Goal: Information Seeking & Learning: Find specific fact

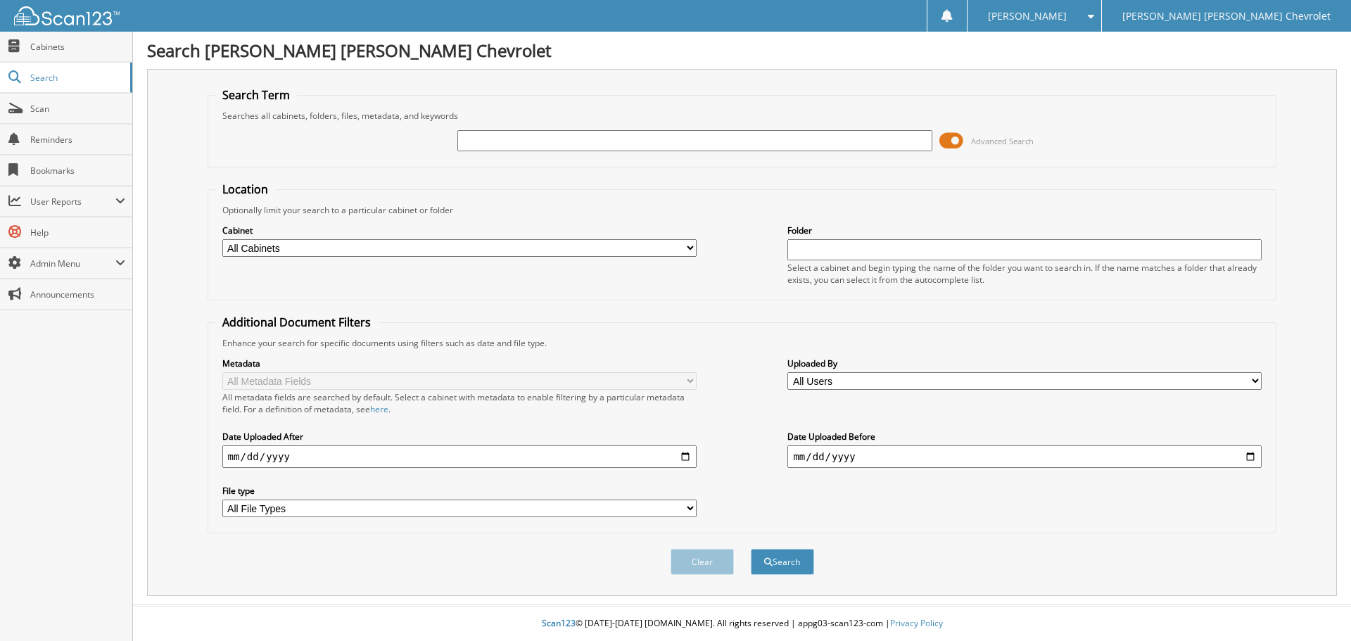
click at [687, 144] on input "text" at bounding box center [694, 140] width 474 height 21
type input "[PERSON_NAME]"
click at [751, 549] on button "Search" at bounding box center [782, 562] width 63 height 26
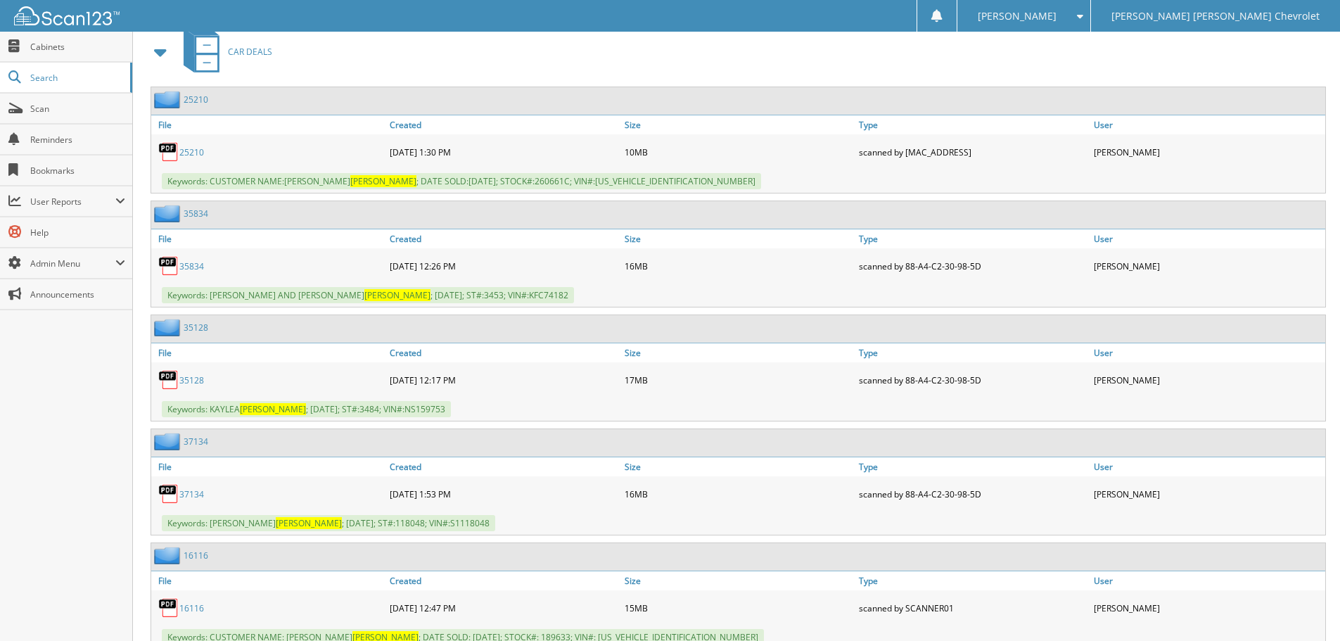
scroll to position [633, 0]
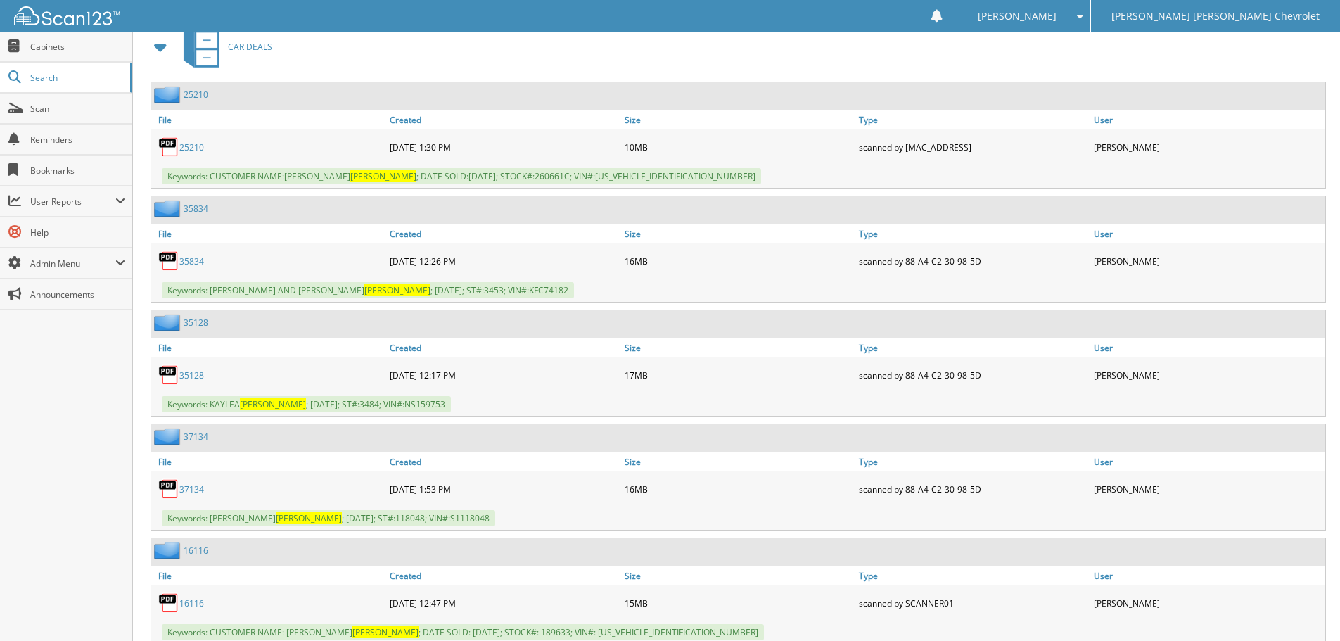
drag, startPoint x: 201, startPoint y: 492, endPoint x: 201, endPoint y: 484, distance: 7.7
click at [201, 492] on link "37134" at bounding box center [191, 489] width 25 height 12
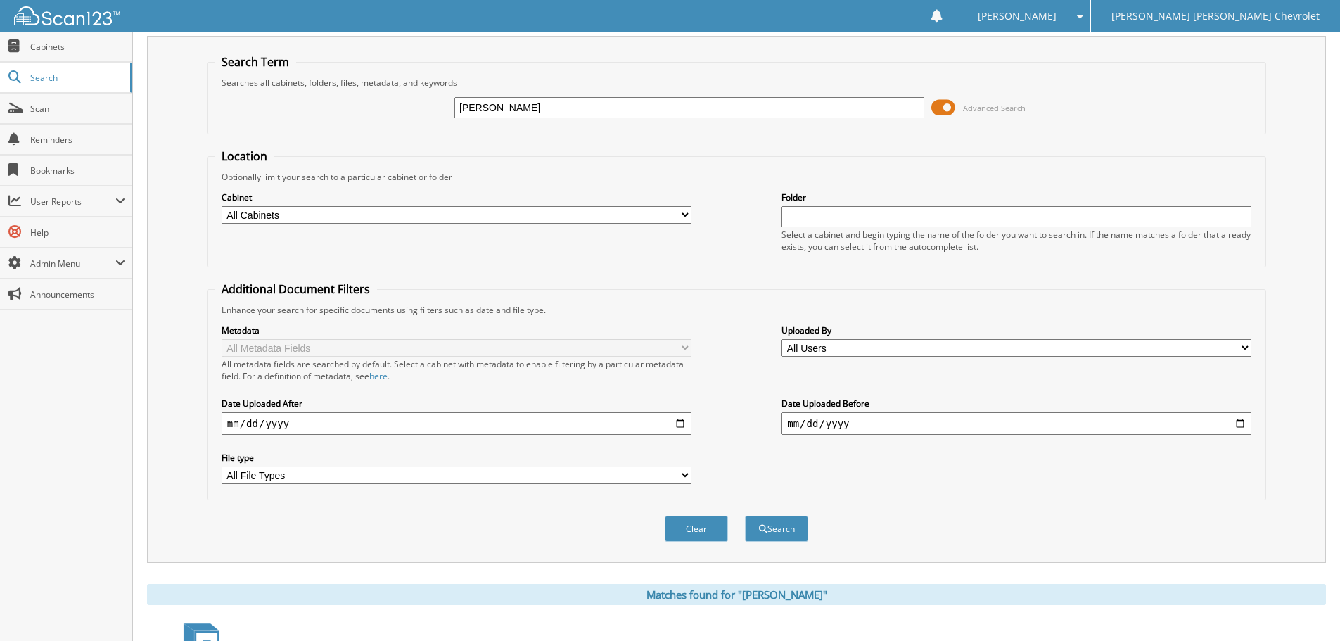
scroll to position [0, 0]
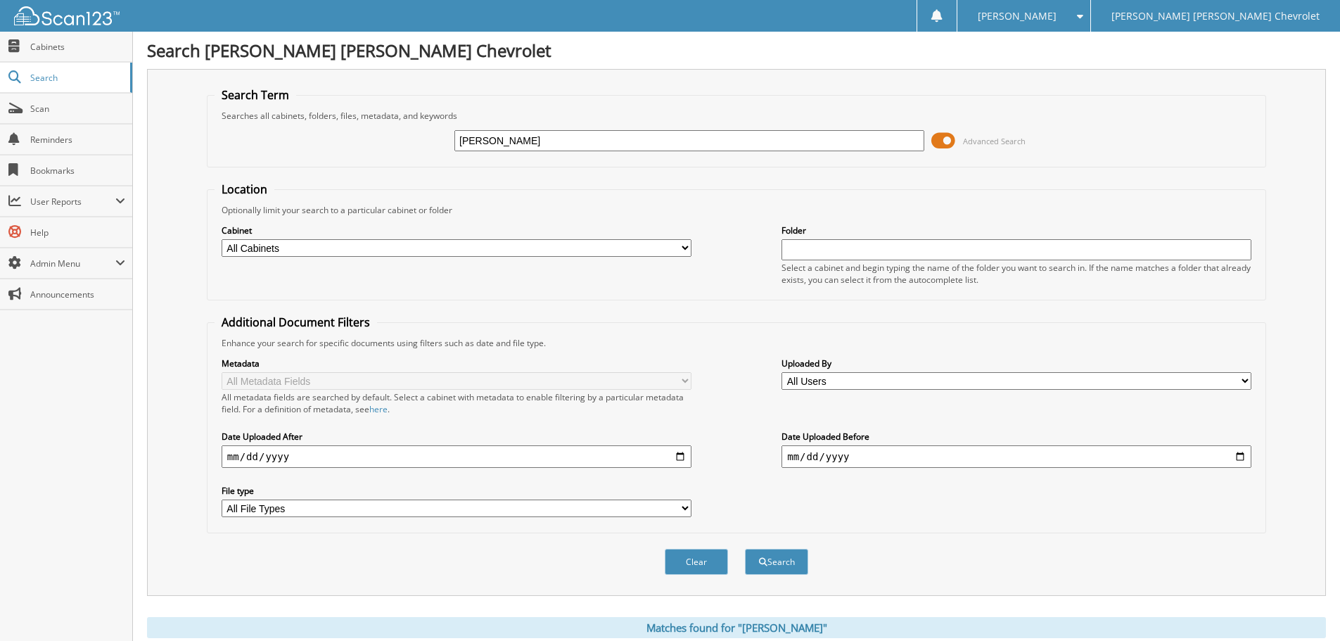
drag, startPoint x: 516, startPoint y: 137, endPoint x: 412, endPoint y: 148, distance: 104.0
click at [412, 148] on div "[PERSON_NAME] Advanced Search" at bounding box center [737, 141] width 1044 height 38
type input "3718"
click at [745, 549] on button "Search" at bounding box center [776, 562] width 63 height 26
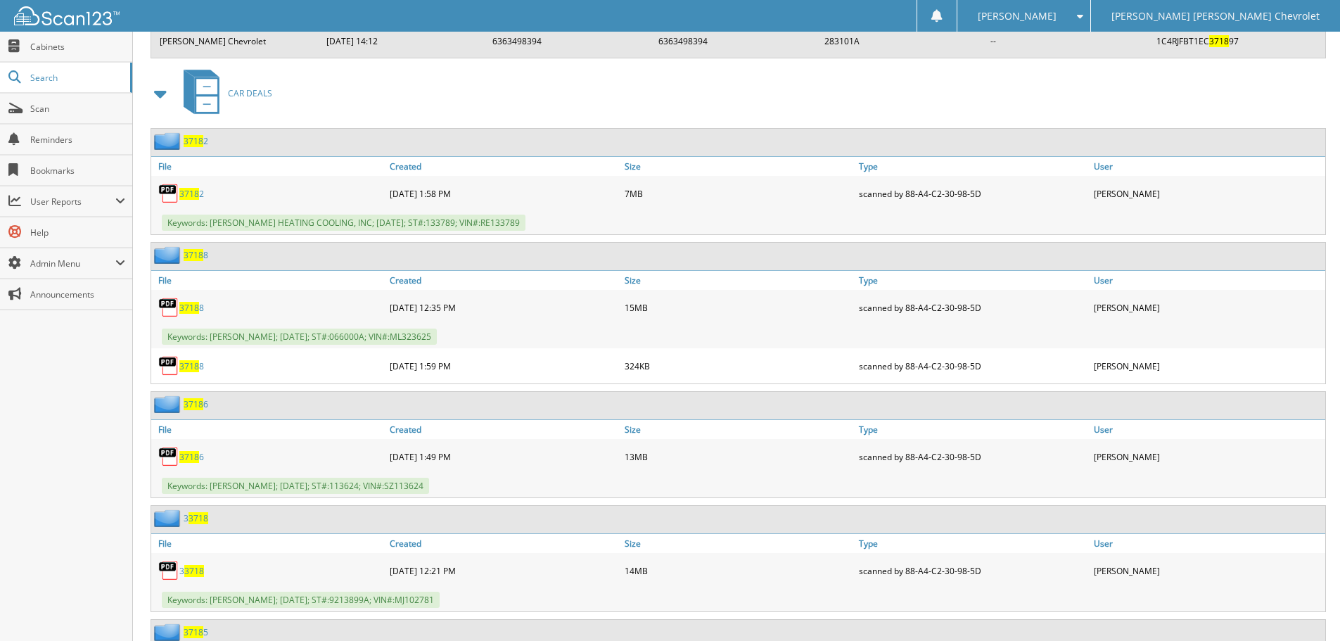
scroll to position [5066, 0]
